Goal: Task Accomplishment & Management: Complete application form

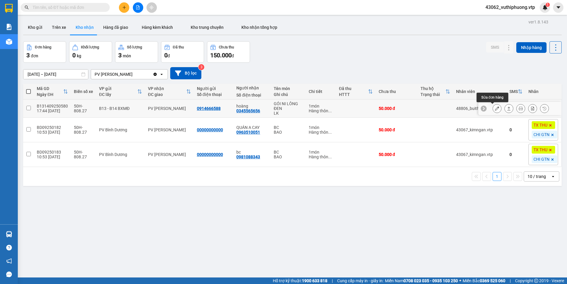
click at [495, 109] on icon at bounding box center [497, 108] width 4 height 4
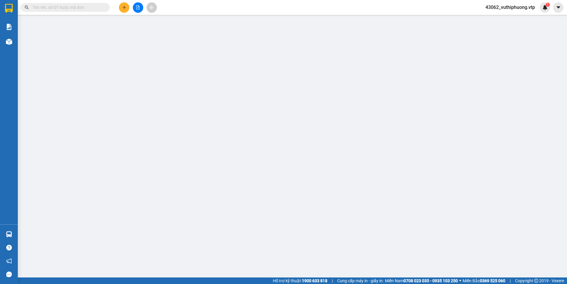
type input "2.500"
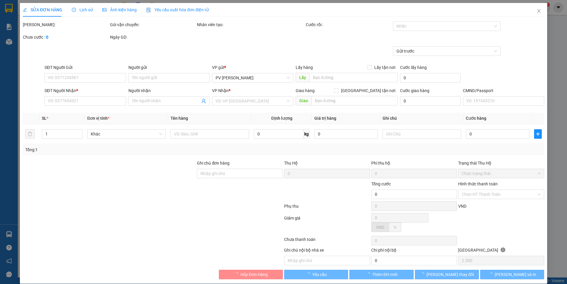
type input "0914666588"
type input "0345565656"
type input "hoàng"
type input "50.000"
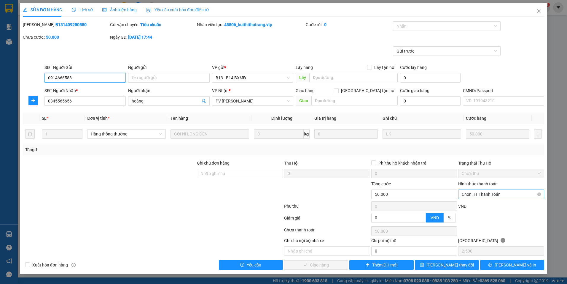
click at [486, 195] on span "Chọn HT Thanh Toán" at bounding box center [501, 194] width 79 height 9
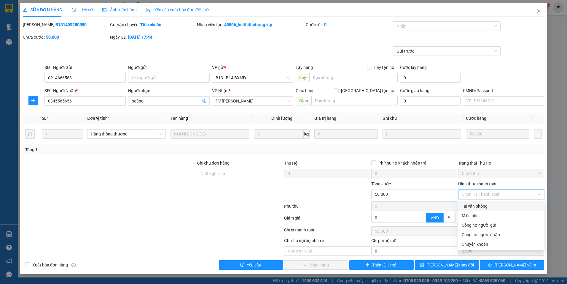
click at [467, 207] on div "Tại văn phòng" at bounding box center [501, 206] width 79 height 7
type input "0"
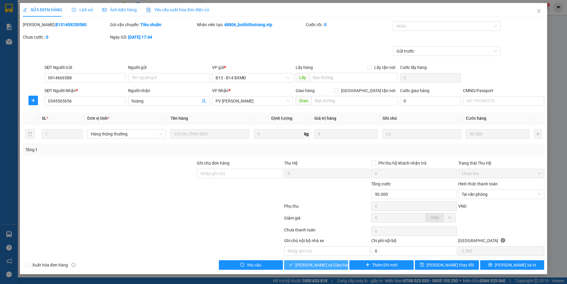
click at [318, 263] on span "[PERSON_NAME] và Giao hàng" at bounding box center [323, 264] width 57 height 7
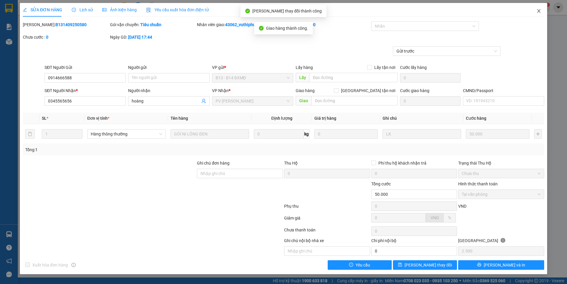
click at [536, 10] on span "Close" at bounding box center [539, 11] width 17 height 17
